Goal: Navigation & Orientation: Find specific page/section

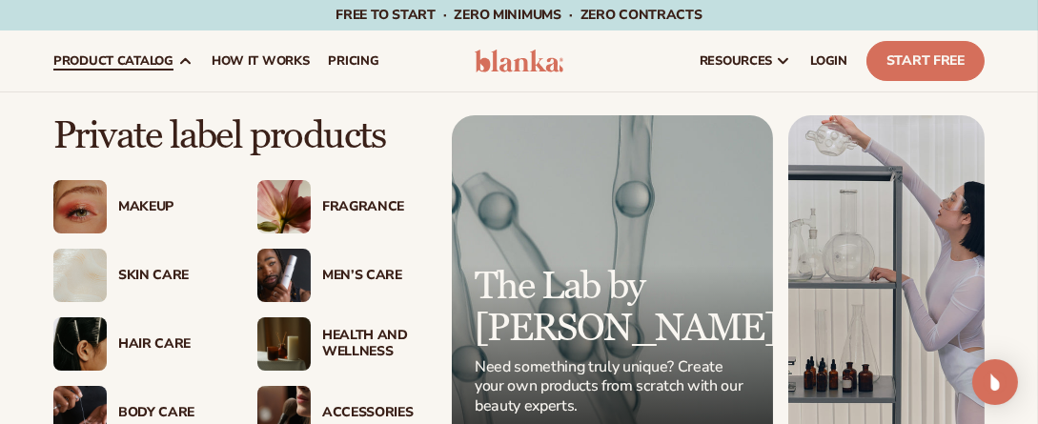
click at [76, 343] on img at bounding box center [79, 343] width 53 height 53
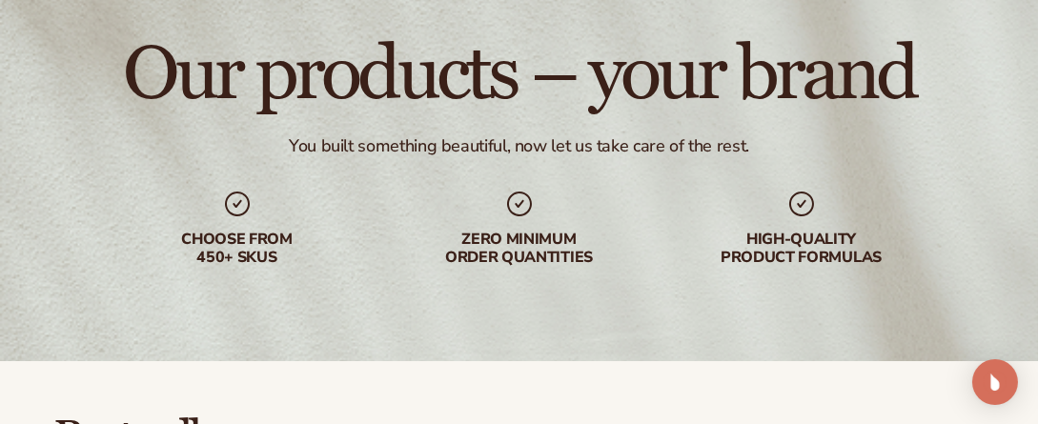
scroll to position [112, 0]
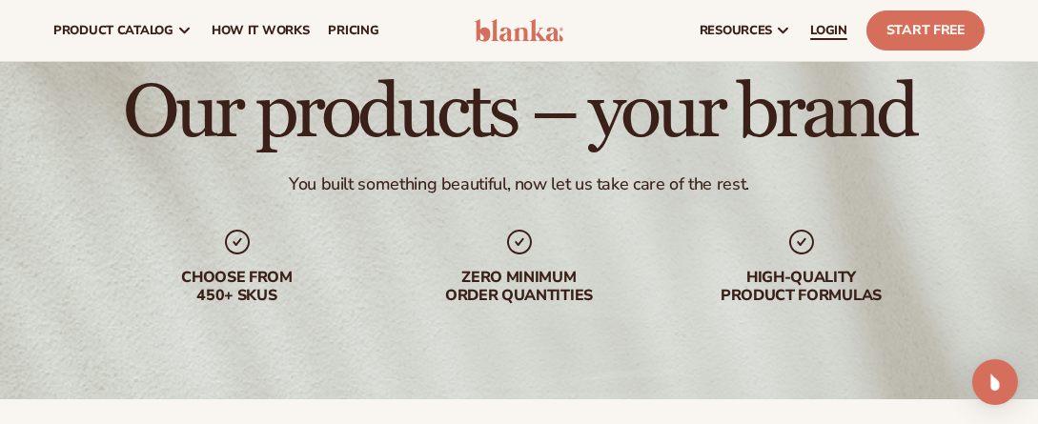
click at [836, 31] on span "LOGIN" at bounding box center [828, 30] width 37 height 15
